Goal: Task Accomplishment & Management: Complete application form

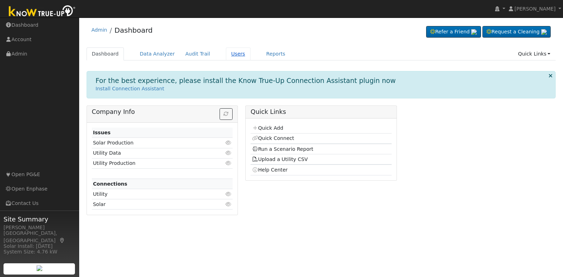
click at [229, 55] on link "Users" at bounding box center [238, 54] width 25 height 13
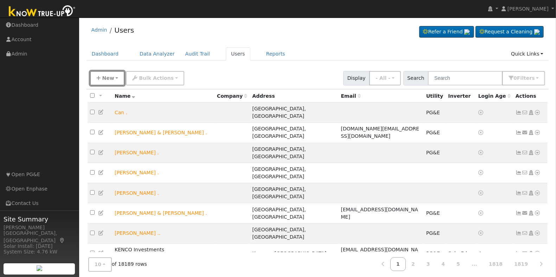
click at [109, 78] on span "New" at bounding box center [108, 78] width 12 height 6
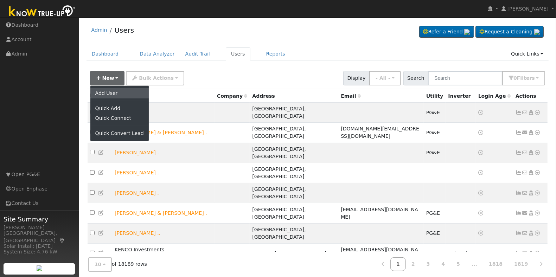
click at [123, 91] on link "Add User" at bounding box center [119, 93] width 58 height 10
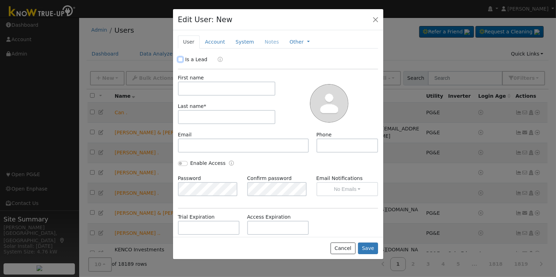
click at [180, 60] on input "Is a Lead" at bounding box center [180, 59] width 5 height 5
checkbox input "true"
click at [228, 87] on input "text" at bounding box center [227, 89] width 98 height 14
type input "A"
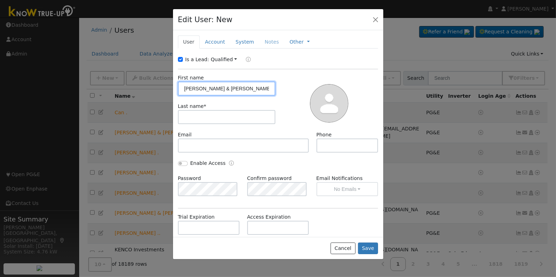
type input "[PERSON_NAME] & [PERSON_NAME]"
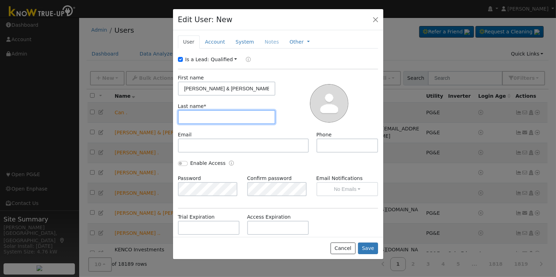
click at [225, 118] on input "text" at bounding box center [227, 117] width 98 height 14
type input "[PERSON_NAME]"
click at [210, 41] on link "Account" at bounding box center [215, 42] width 31 height 13
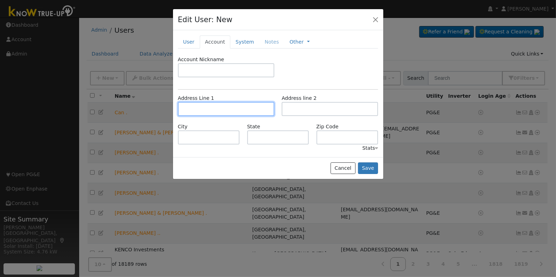
click at [198, 112] on input "text" at bounding box center [226, 109] width 96 height 14
type input "[STREET_ADDRESS]"
type input "[GEOGRAPHIC_DATA]"
type input "CA"
type input "93726"
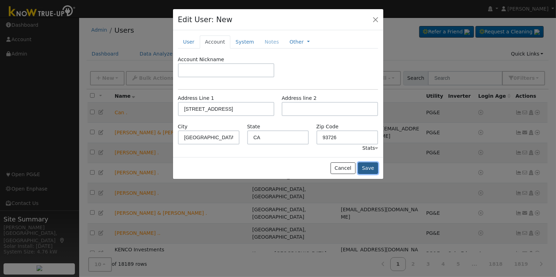
click at [376, 171] on button "Save" at bounding box center [368, 169] width 20 height 12
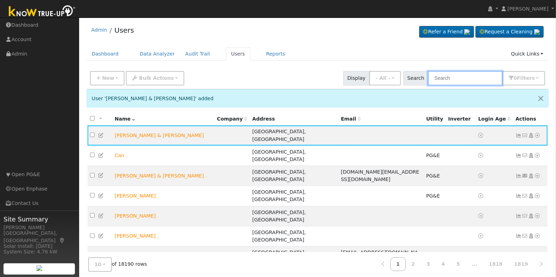
click at [460, 80] on input "text" at bounding box center [465, 78] width 75 height 14
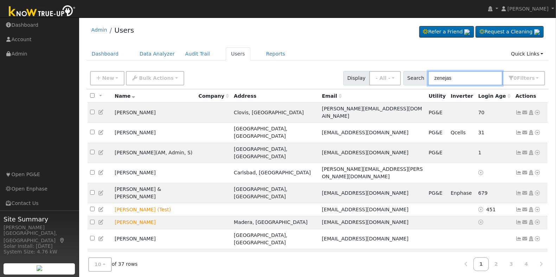
click at [449, 79] on input "zenejas" at bounding box center [465, 78] width 75 height 14
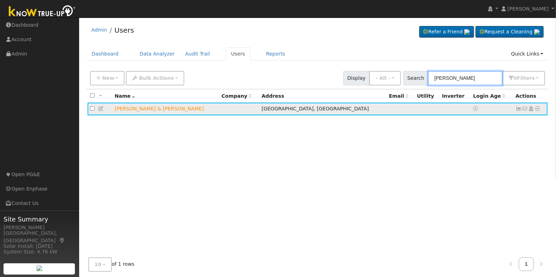
type input "[PERSON_NAME]"
click at [538, 110] on icon at bounding box center [538, 108] width 6 height 5
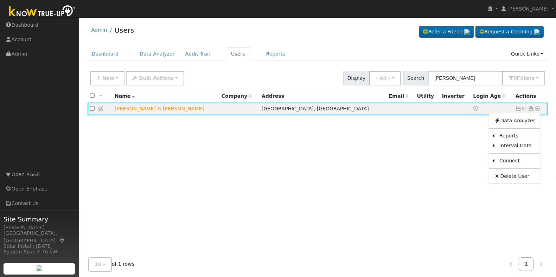
click at [342, 170] on div "All None All on page None on page Name Company Address Email Utility Inverter L…" at bounding box center [318, 172] width 463 height 166
click at [101, 109] on icon at bounding box center [101, 108] width 6 height 5
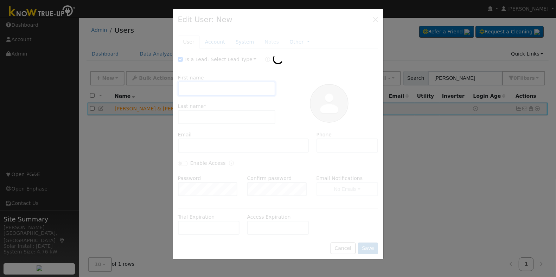
type input "[PERSON_NAME] & [PERSON_NAME]"
type input "[PERSON_NAME]"
type input "Default Account"
type input "[STREET_ADDRESS]"
type input "[GEOGRAPHIC_DATA]"
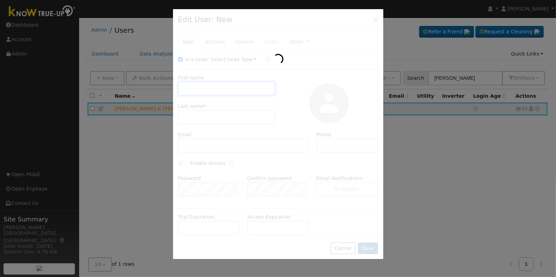
type input "CA"
type input "93726"
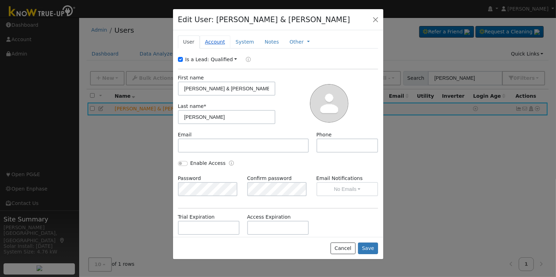
click at [215, 44] on link "Account" at bounding box center [215, 42] width 31 height 13
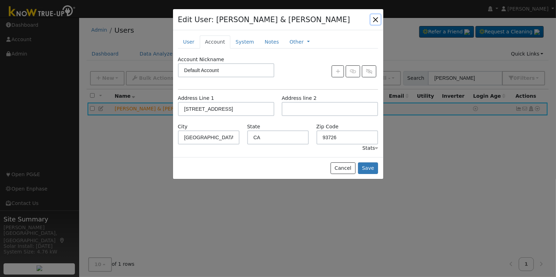
click at [379, 16] on button "button" at bounding box center [376, 19] width 10 height 10
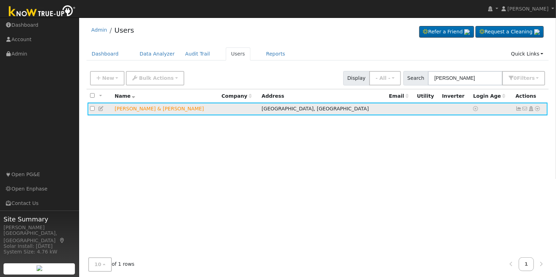
click at [101, 110] on icon at bounding box center [101, 108] width 6 height 5
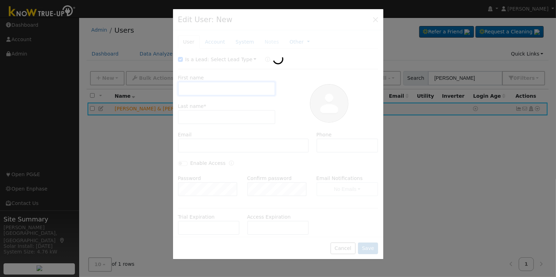
type input "[PERSON_NAME] & [PERSON_NAME]"
type input "[PERSON_NAME]"
type input "Default Account"
type input "[STREET_ADDRESS]"
type input "[GEOGRAPHIC_DATA]"
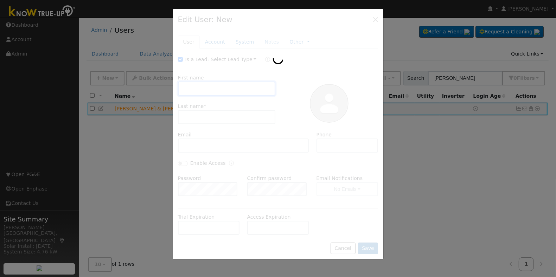
type input "CA"
type input "93726"
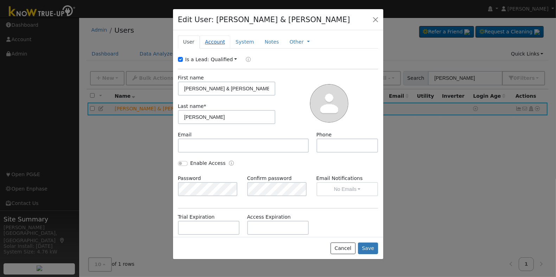
click at [212, 42] on link "Account" at bounding box center [215, 42] width 31 height 13
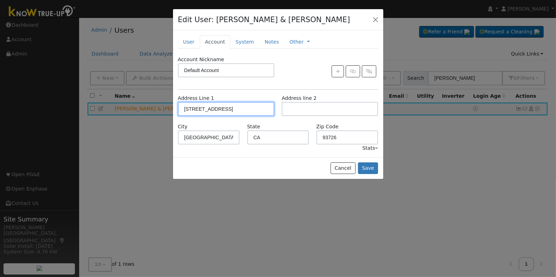
click at [244, 104] on input "[STREET_ADDRESS]" at bounding box center [226, 109] width 96 height 14
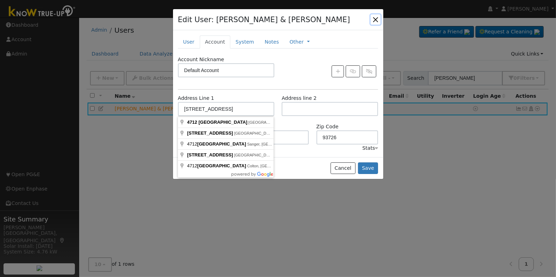
click at [372, 14] on button "button" at bounding box center [376, 19] width 10 height 10
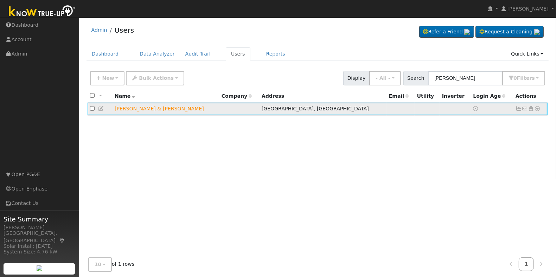
click at [530, 110] on icon at bounding box center [531, 108] width 6 height 5
